Goal: Task Accomplishment & Management: Manage account settings

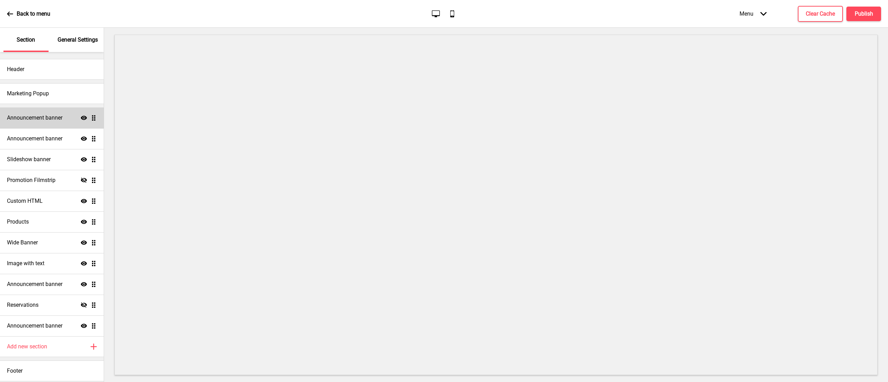
click at [39, 121] on h4 "Announcement banner" at bounding box center [35, 118] width 56 height 8
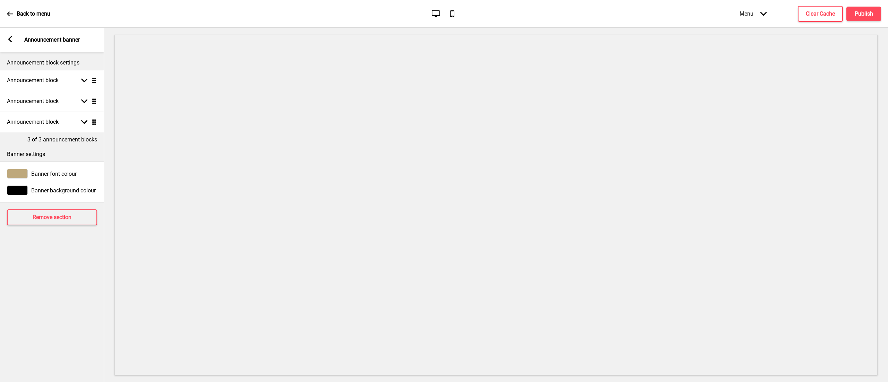
click at [10, 45] on div "Arrow left Announcement banner" at bounding box center [52, 40] width 104 height 24
click at [10, 41] on icon at bounding box center [10, 39] width 4 height 6
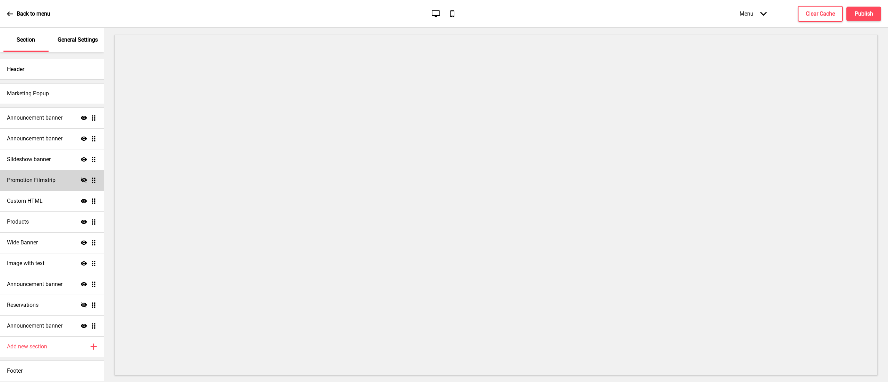
click at [43, 185] on div "Promotion Filmstrip Hide Drag" at bounding box center [52, 180] width 104 height 21
select select "center"
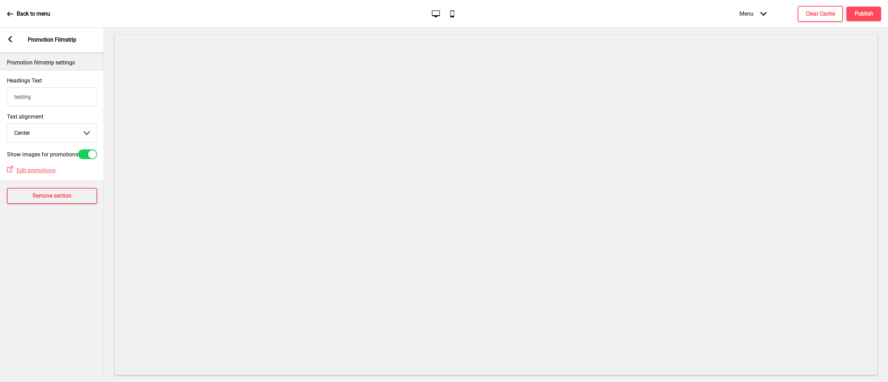
click at [9, 39] on icon at bounding box center [10, 39] width 4 height 6
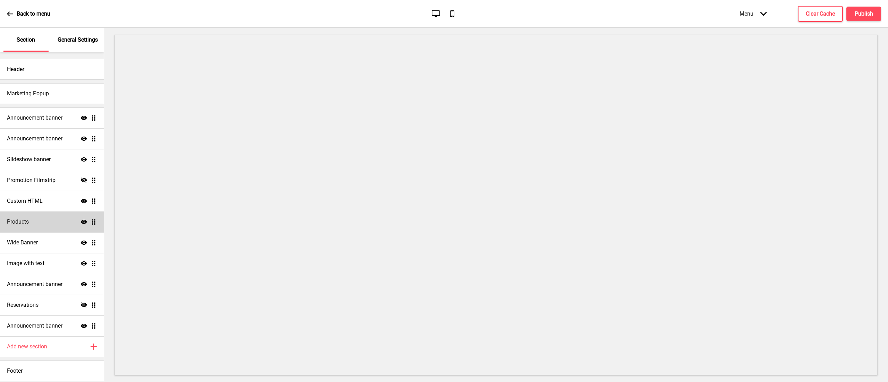
click at [31, 216] on div "Products Show Drag" at bounding box center [52, 222] width 104 height 21
select select "list"
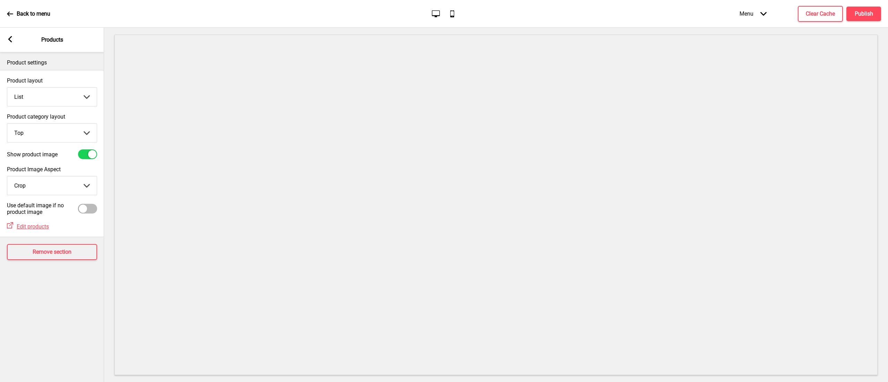
click at [8, 40] on rect at bounding box center [10, 39] width 6 height 6
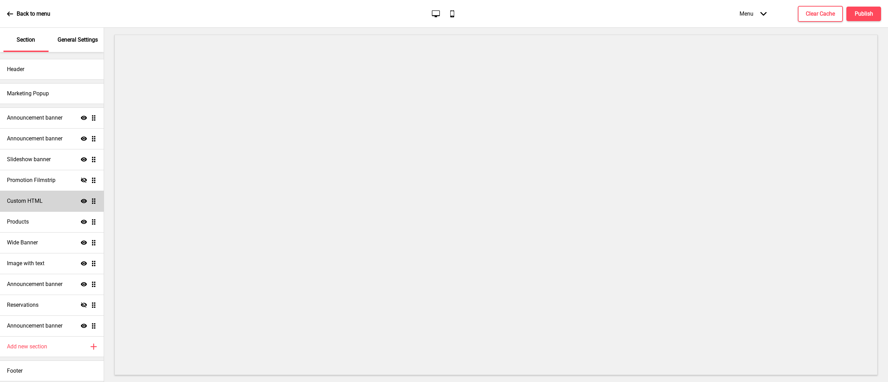
click at [42, 199] on h4 "Custom HTML" at bounding box center [25, 201] width 36 height 8
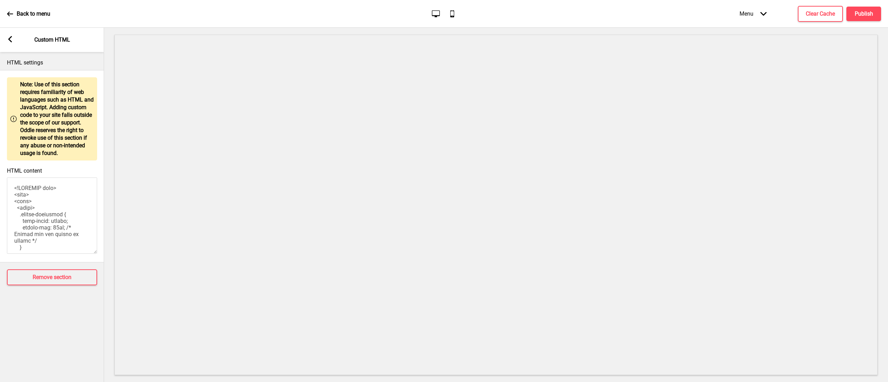
click at [10, 36] on rect at bounding box center [10, 39] width 6 height 6
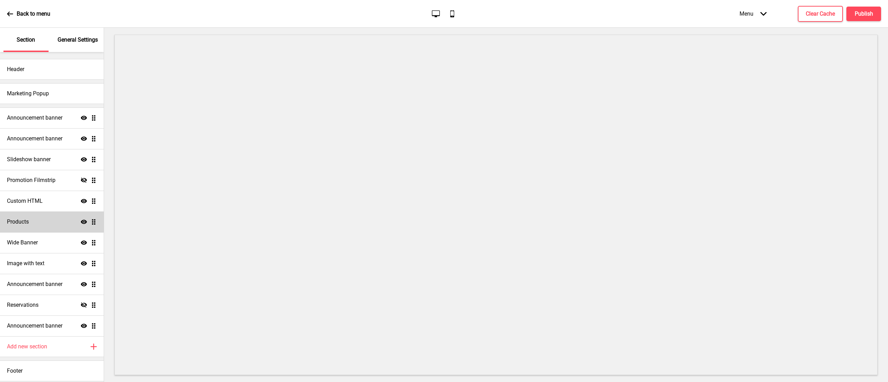
click at [38, 217] on div "Products Show Drag" at bounding box center [52, 222] width 104 height 21
select select "list"
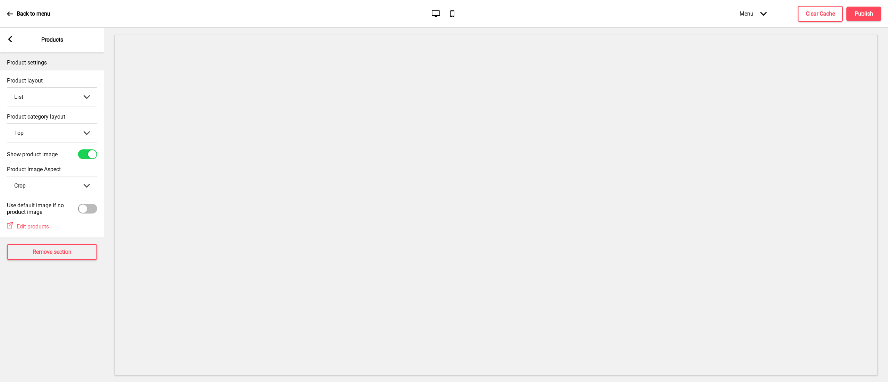
click at [15, 38] on div "Arrow left Products" at bounding box center [52, 40] width 104 height 24
click at [11, 38] on rect at bounding box center [10, 39] width 6 height 6
